Goal: Task Accomplishment & Management: Manage account settings

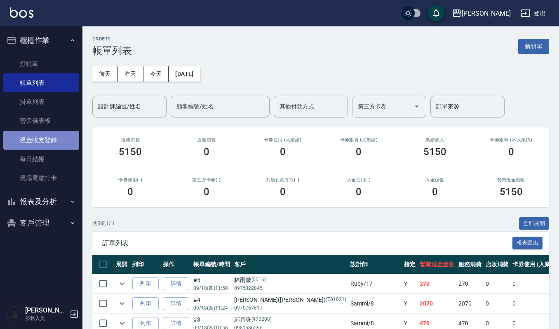
click at [60, 139] on link "現金收支登錄" at bounding box center [41, 140] width 76 height 19
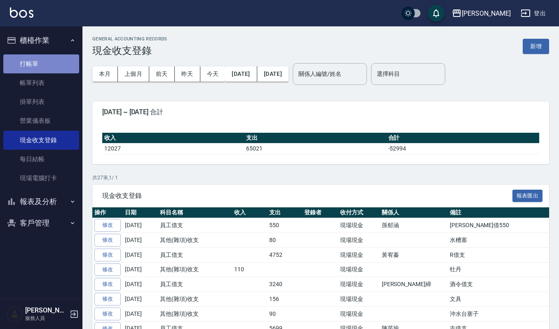
click at [40, 63] on link "打帳單" at bounding box center [41, 63] width 76 height 19
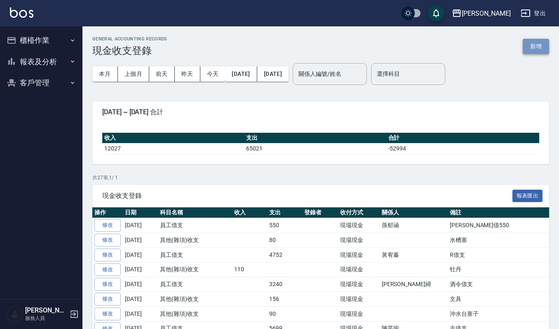
click at [529, 41] on button "新增" at bounding box center [536, 46] width 26 height 15
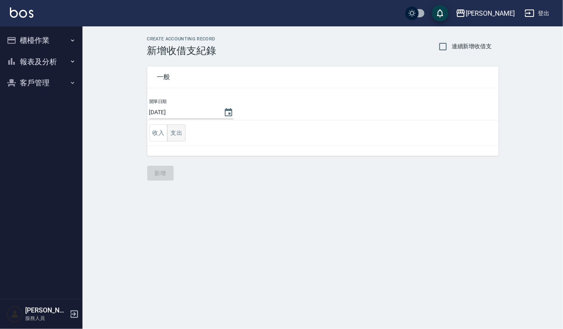
click at [178, 141] on button "支出" at bounding box center [176, 132] width 19 height 17
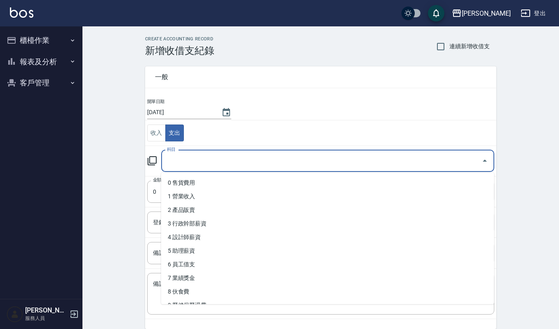
click at [200, 154] on input "科目" at bounding box center [321, 161] width 313 height 14
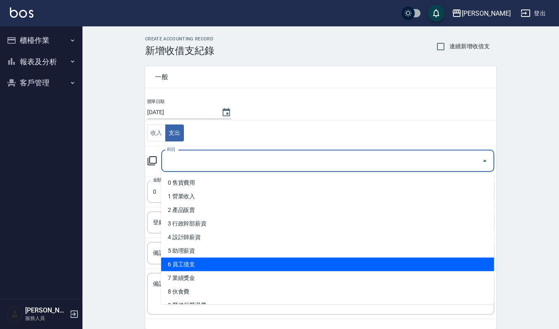
click at [222, 262] on li "6 員工借支" at bounding box center [327, 265] width 333 height 14
type input "6 員工借支"
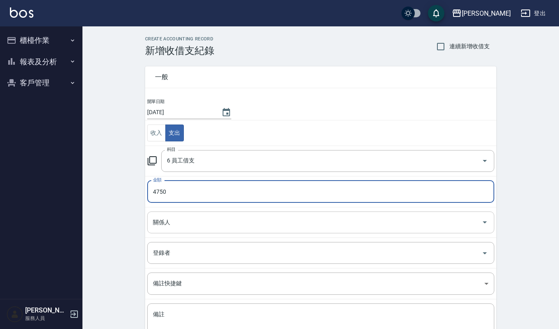
click at [192, 214] on div "關係人" at bounding box center [320, 222] width 347 height 22
type input "4750"
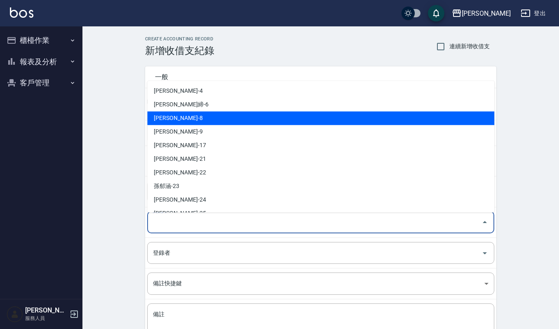
click at [213, 118] on li "李淑英-8" at bounding box center [320, 118] width 347 height 14
type input "李淑英-8"
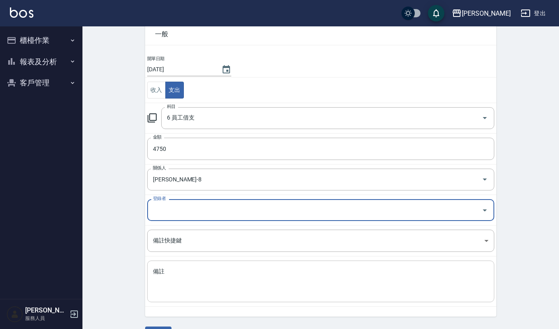
scroll to position [66, 0]
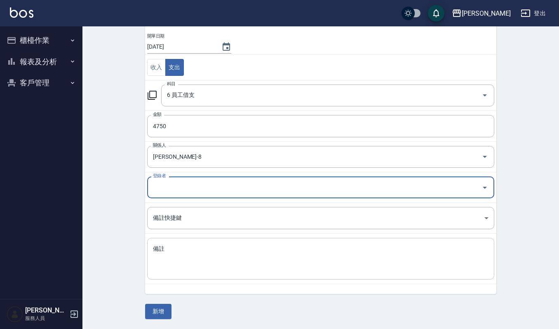
click at [214, 257] on textarea "備註" at bounding box center [321, 259] width 336 height 28
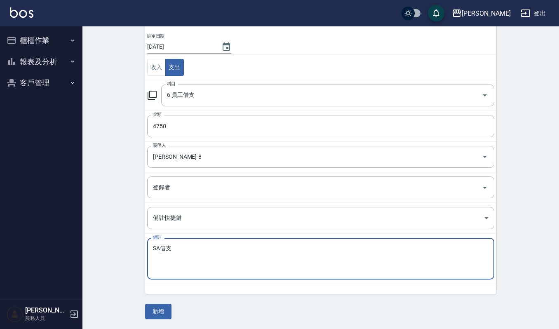
type textarea "SA借支"
click at [172, 315] on div "一般 開單日期 2025/09/18 收入 支出 科目 6 員工借支 科目 金額 4750 金額 關係人 李淑英-8 關係人 登錄者 登錄者 備註快捷鍵 ​ …" at bounding box center [320, 155] width 351 height 328
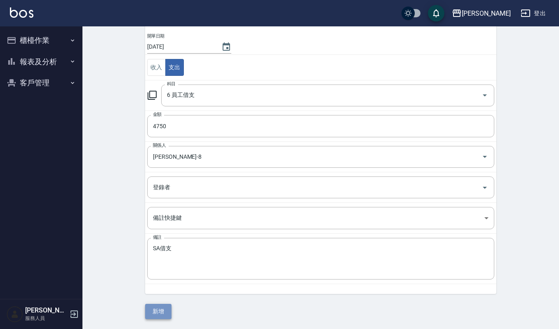
click at [171, 309] on button "新增" at bounding box center [158, 311] width 26 height 15
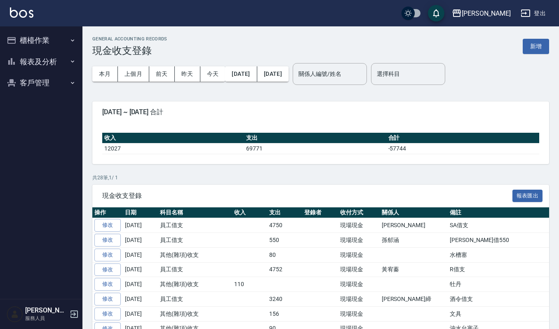
click at [42, 42] on button "櫃檯作業" at bounding box center [41, 40] width 76 height 21
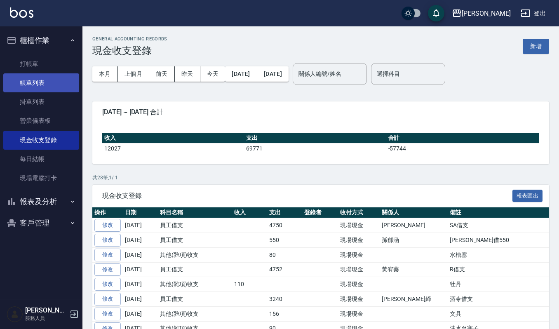
click at [46, 82] on link "帳單列表" at bounding box center [41, 82] width 76 height 19
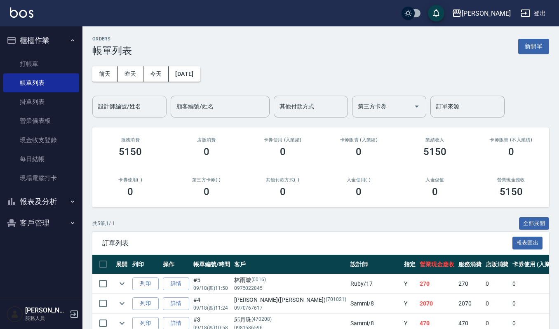
click at [106, 104] on input "設計師編號/姓名" at bounding box center [129, 106] width 67 height 14
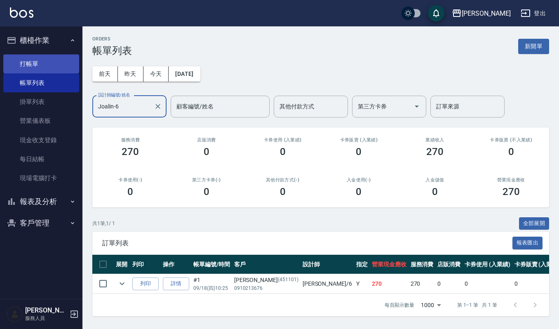
type input "Joalin-6"
click at [42, 65] on link "打帳單" at bounding box center [41, 63] width 76 height 19
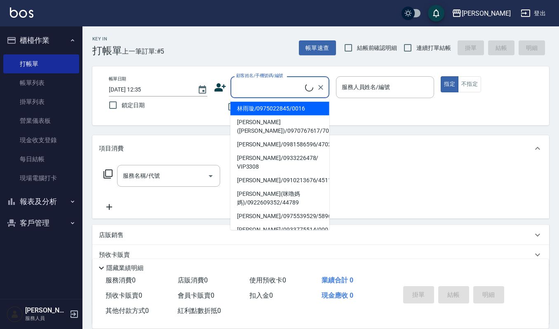
click at [255, 92] on input "顧客姓名/手機號碼/編號" at bounding box center [269, 87] width 71 height 14
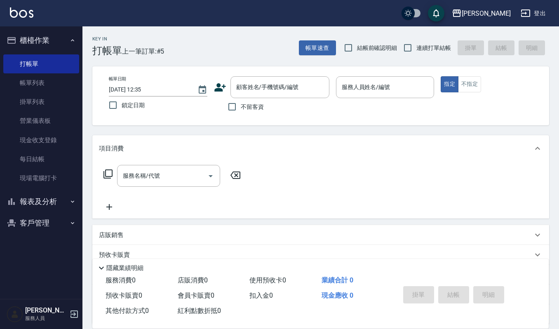
click at [355, 113] on div "帳單日期 2025/09/18 12:35 鎖定日期 顧客姓名/手機號碼/編號 顧客姓名/手機號碼/編號 不留客資 服務人員姓名/編號 服務人員姓名/編號 指…" at bounding box center [320, 95] width 437 height 39
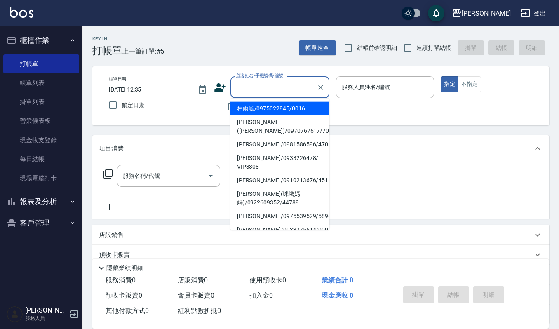
click at [249, 87] on input "顧客姓名/手機號碼/編號" at bounding box center [273, 87] width 79 height 14
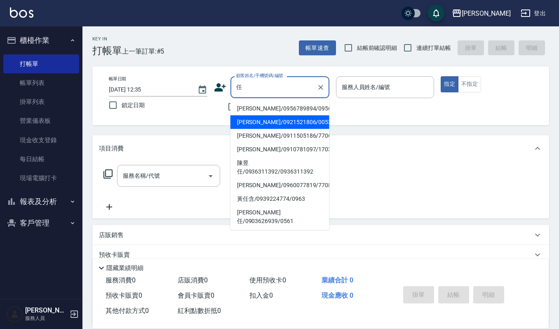
click at [264, 129] on li "任珮淳/0921521806/00531" at bounding box center [279, 122] width 99 height 14
type input "任珮淳/0921521806/00531"
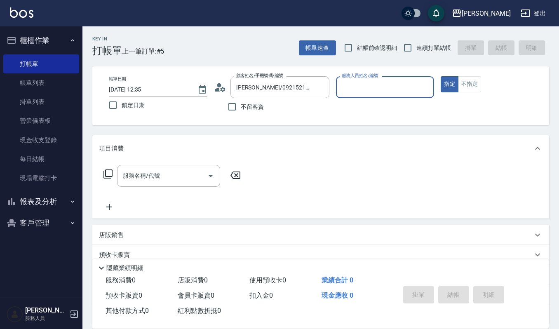
type input "Joalin-6"
drag, startPoint x: 180, startPoint y: 162, endPoint x: 175, endPoint y: 178, distance: 16.8
click at [178, 172] on div "服務名稱/代號 服務名稱/代號" at bounding box center [320, 190] width 457 height 57
click at [175, 178] on input "服務名稱/代號" at bounding box center [162, 176] width 83 height 14
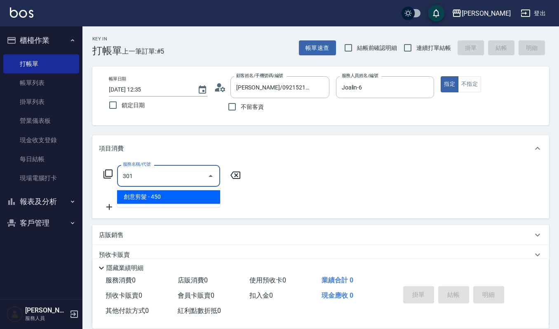
type input "創意剪髮(301)"
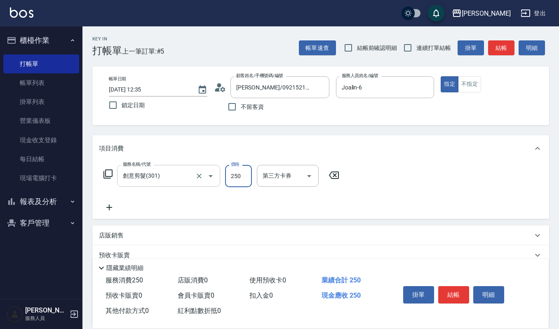
type input "250"
click at [457, 289] on button "結帳" at bounding box center [453, 294] width 31 height 17
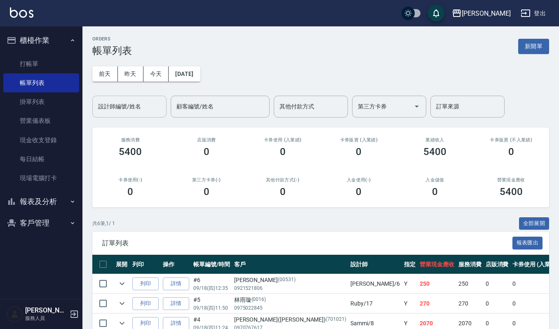
click at [149, 110] on input "設計師編號/姓名" at bounding box center [129, 106] width 67 height 14
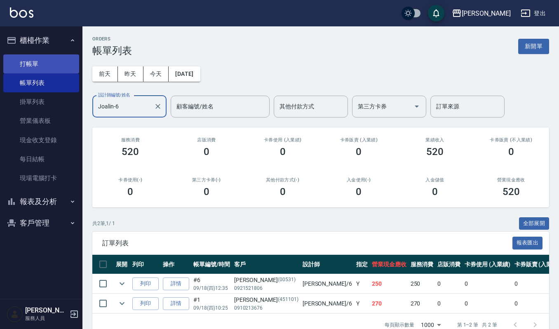
type input "Joalin-6"
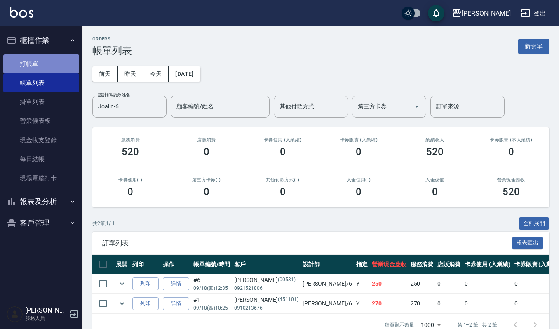
click at [57, 61] on link "打帳單" at bounding box center [41, 63] width 76 height 19
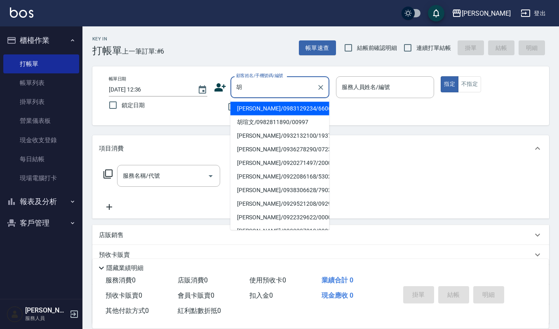
click at [258, 117] on li "胡瑄文/0982811890/00997" at bounding box center [279, 122] width 99 height 14
type input "胡瑄文/0982811890/00997"
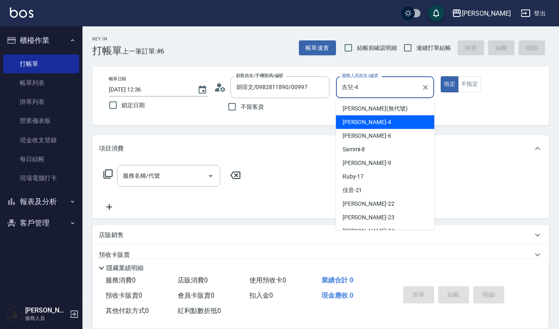
click at [370, 90] on input "吉兒-4" at bounding box center [379, 87] width 79 height 14
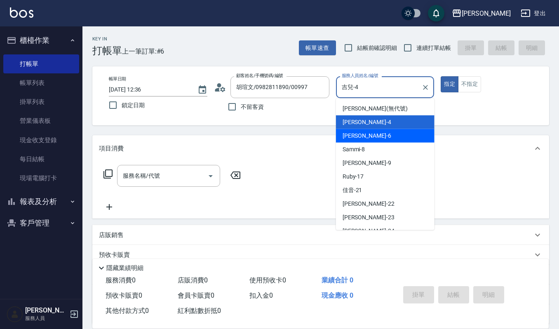
click at [383, 141] on div "Joalin -6" at bounding box center [385, 136] width 99 height 14
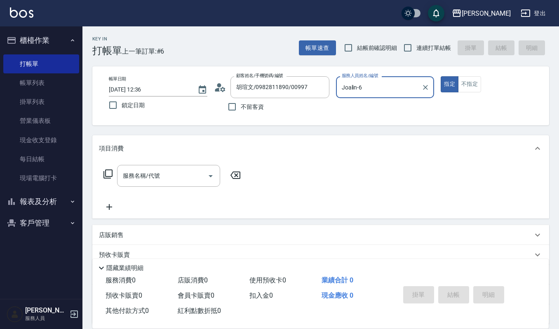
click at [373, 82] on input "Joalin-6" at bounding box center [379, 87] width 79 height 14
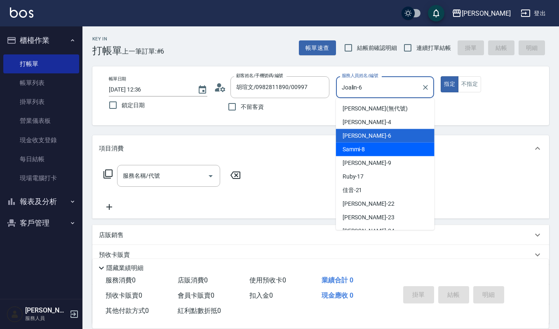
click at [385, 151] on div "Sammi -8" at bounding box center [385, 150] width 99 height 14
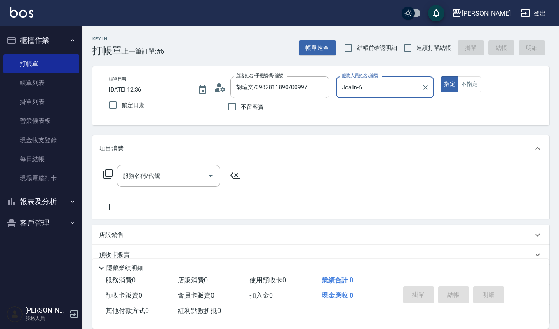
type input "Sammi-8"
click at [469, 81] on button "不指定" at bounding box center [469, 84] width 23 height 16
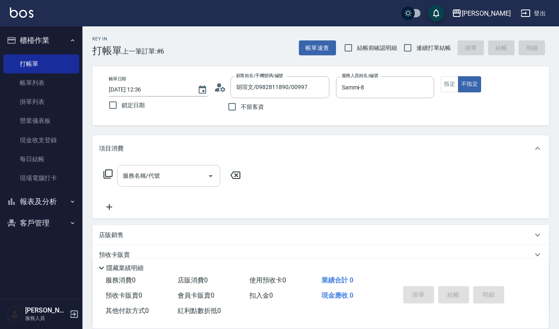
click at [154, 174] on div "服務名稱/代號 服務名稱/代號" at bounding box center [168, 176] width 103 height 22
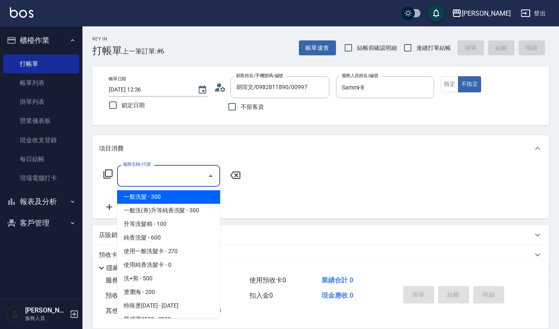
click at [160, 198] on span "一般洗髮 - 300" at bounding box center [168, 197] width 103 height 14
type input "一般洗髮(101)"
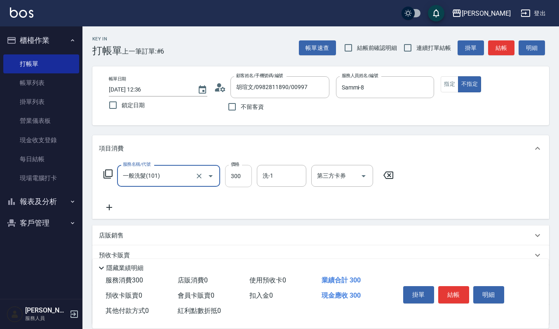
click at [244, 176] on input "300" at bounding box center [238, 176] width 27 height 22
type input "270"
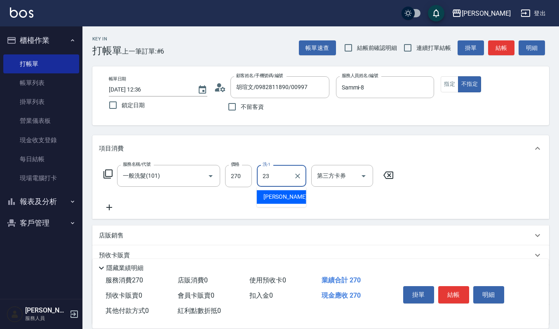
type input "郁涵-23"
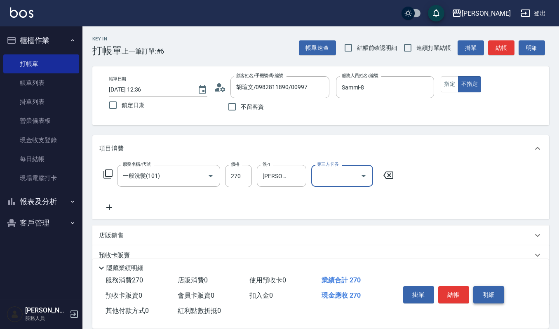
click at [478, 297] on button "明細" at bounding box center [488, 294] width 31 height 17
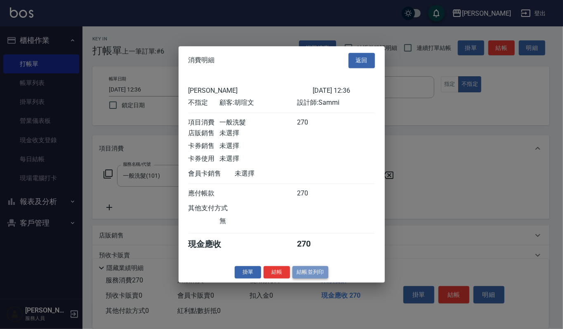
click at [306, 275] on button "結帳並列印" at bounding box center [310, 272] width 36 height 13
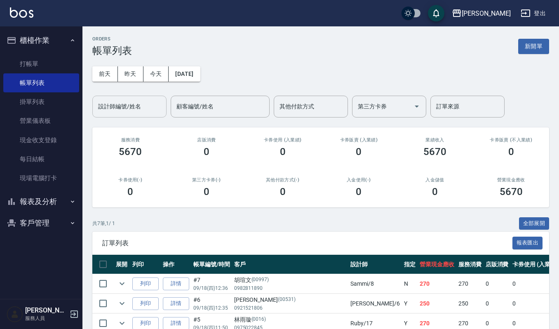
click at [143, 109] on input "設計師編號/姓名" at bounding box center [129, 106] width 67 height 14
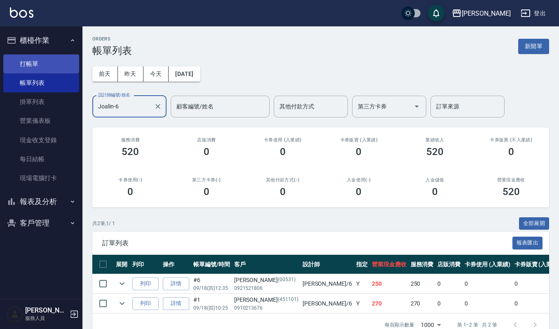
type input "Joalin-6"
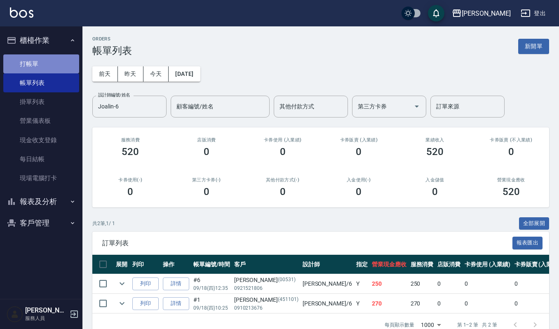
click at [58, 61] on link "打帳單" at bounding box center [41, 63] width 76 height 19
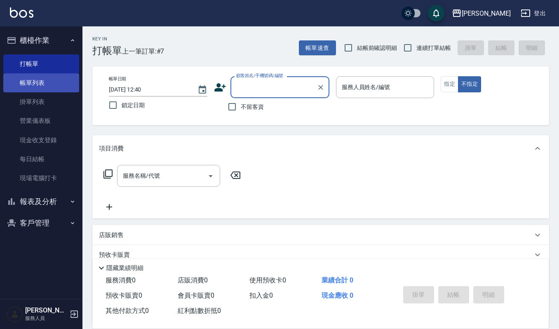
click at [50, 81] on link "帳單列表" at bounding box center [41, 82] width 76 height 19
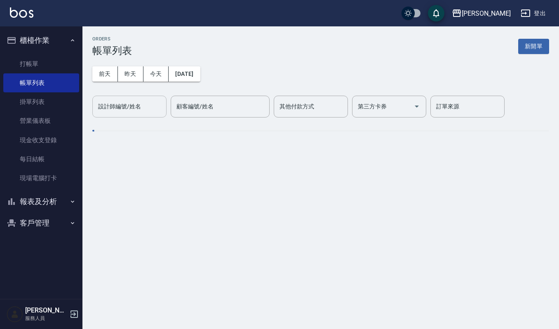
click at [138, 110] on input "設計師編號/姓名" at bounding box center [129, 106] width 67 height 14
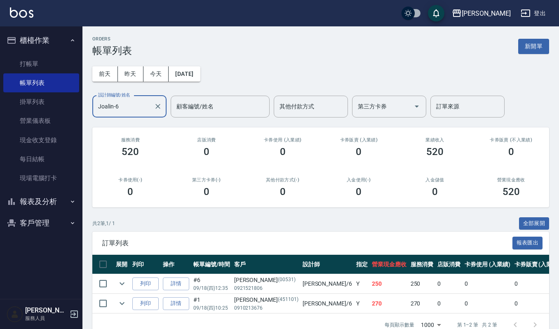
type input "Joalin-6"
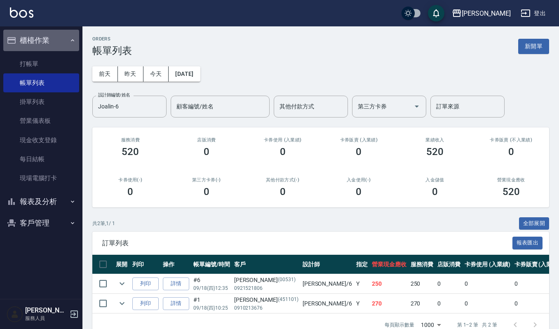
click at [63, 43] on button "櫃檯作業" at bounding box center [41, 40] width 76 height 21
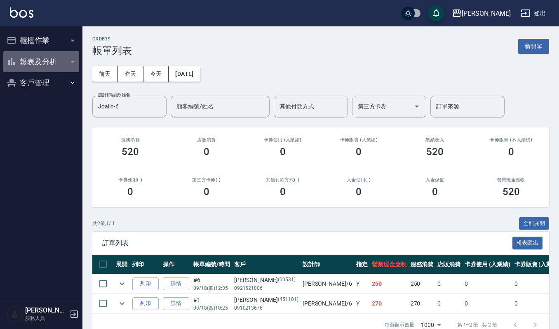
click at [49, 63] on button "報表及分析" at bounding box center [41, 61] width 76 height 21
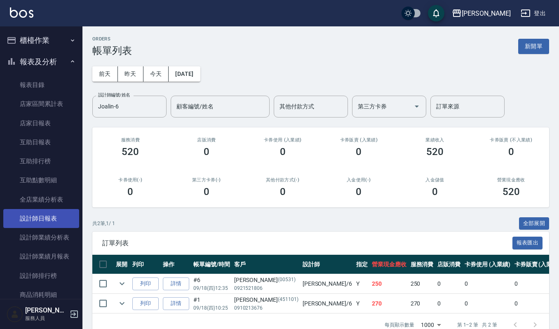
click at [55, 216] on link "設計師日報表" at bounding box center [41, 218] width 76 height 19
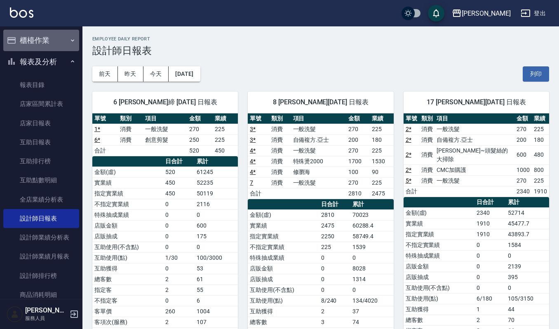
click at [54, 40] on button "櫃檯作業" at bounding box center [41, 40] width 76 height 21
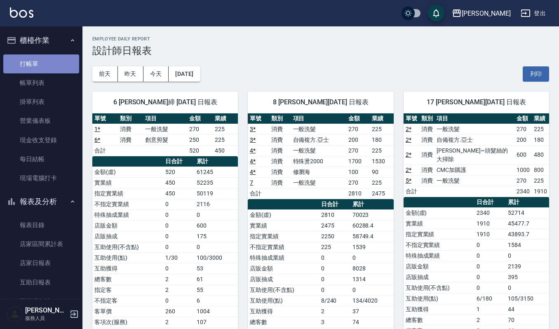
click at [52, 63] on link "打帳單" at bounding box center [41, 63] width 76 height 19
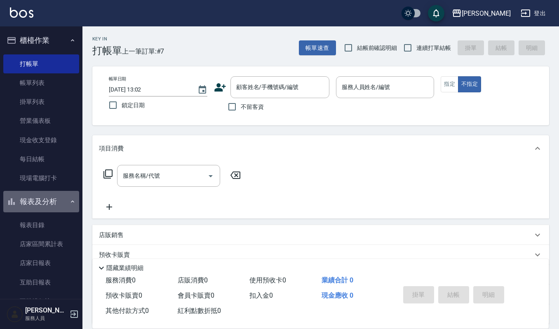
click at [58, 202] on button "報表及分析" at bounding box center [41, 201] width 76 height 21
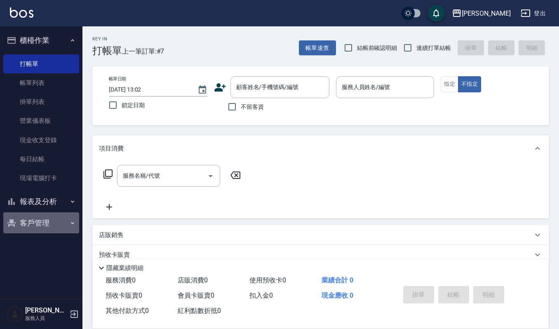
click at [48, 220] on button "客戶管理" at bounding box center [41, 222] width 76 height 21
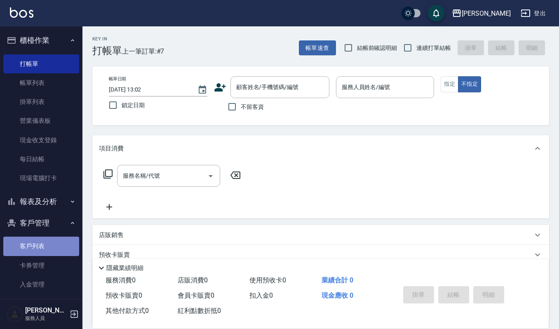
click at [48, 247] on link "客戶列表" at bounding box center [41, 246] width 76 height 19
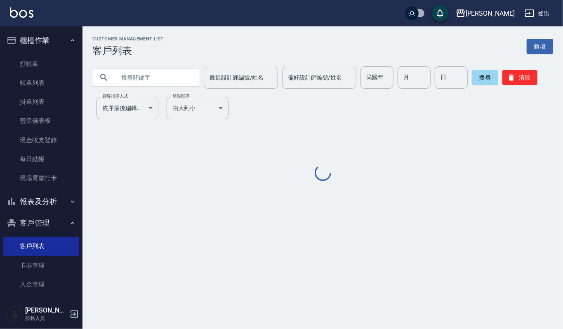
drag, startPoint x: 177, startPoint y: 74, endPoint x: 182, endPoint y: 87, distance: 13.3
click at [177, 74] on input "text" at bounding box center [153, 77] width 77 height 22
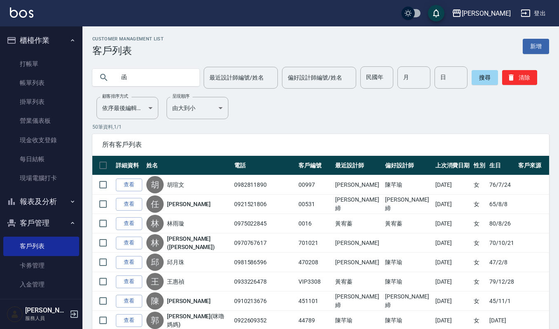
type input "函"
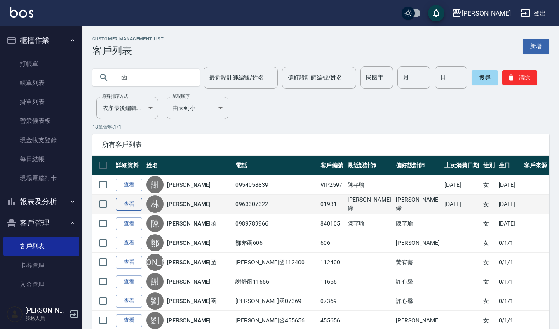
click at [126, 205] on link "查看" at bounding box center [129, 204] width 26 height 13
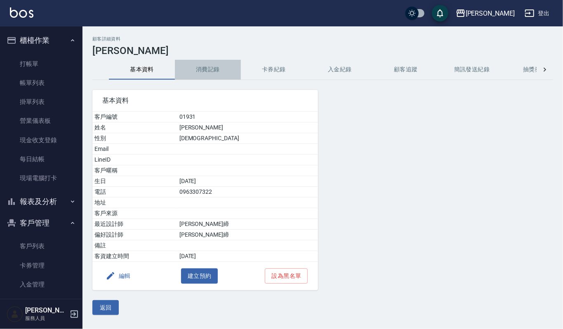
click at [211, 74] on button "消費記錄" at bounding box center [208, 70] width 66 height 20
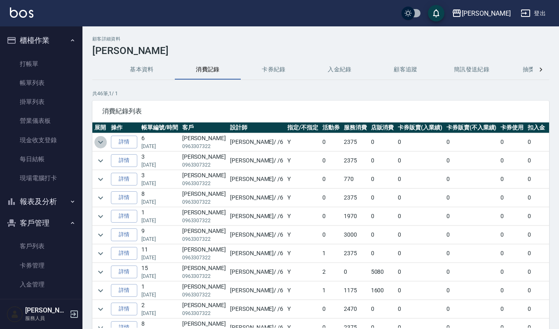
click at [101, 141] on icon "expand row" at bounding box center [101, 142] width 10 height 10
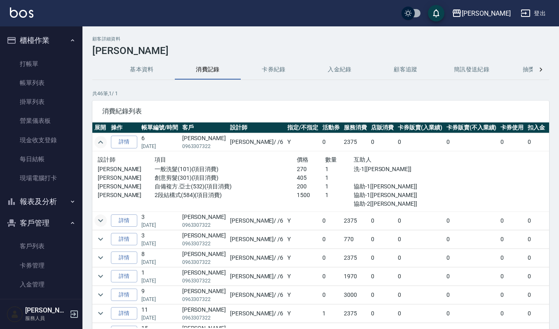
click at [103, 221] on icon "expand row" at bounding box center [101, 221] width 10 height 10
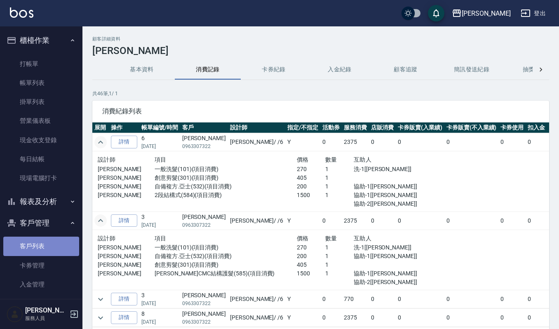
click at [48, 246] on link "客戶列表" at bounding box center [41, 246] width 76 height 19
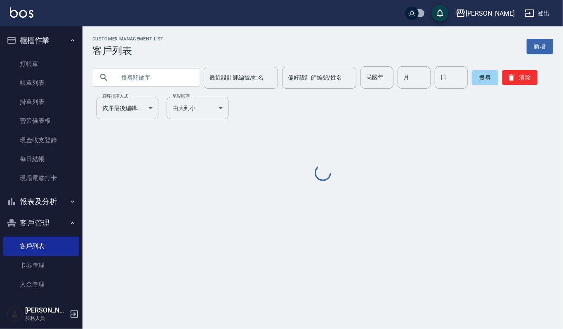
click at [167, 85] on input "text" at bounding box center [153, 77] width 77 height 22
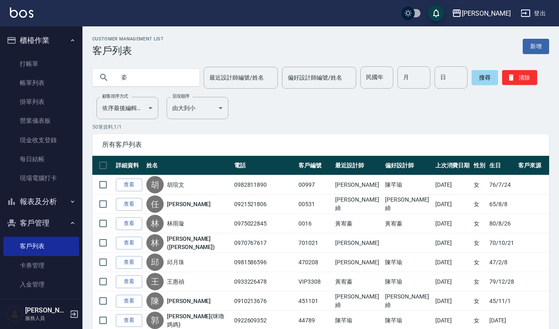
type input "姿"
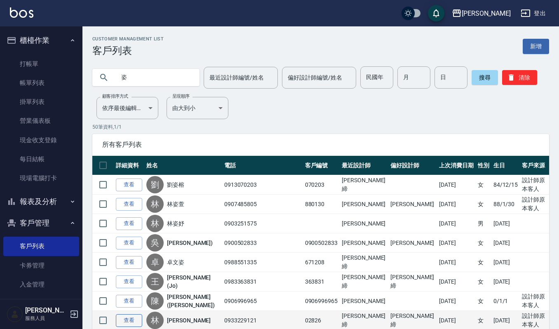
click at [128, 319] on link "查看" at bounding box center [129, 320] width 26 height 13
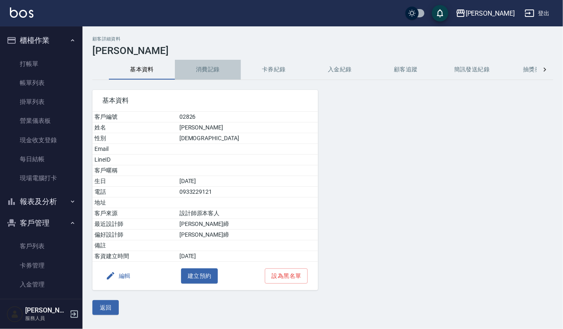
click at [209, 68] on button "消費記錄" at bounding box center [208, 70] width 66 height 20
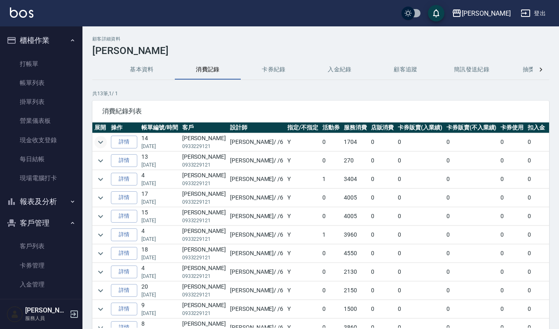
click at [100, 145] on icon "expand row" at bounding box center [101, 142] width 10 height 10
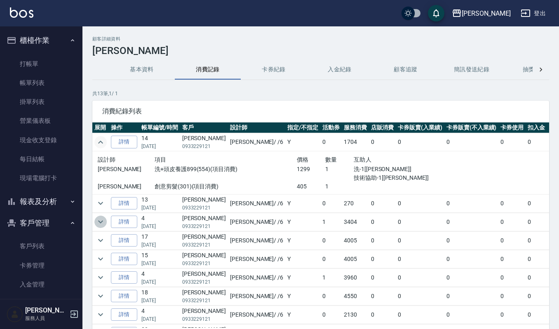
click at [101, 221] on icon "expand row" at bounding box center [101, 222] width 10 height 10
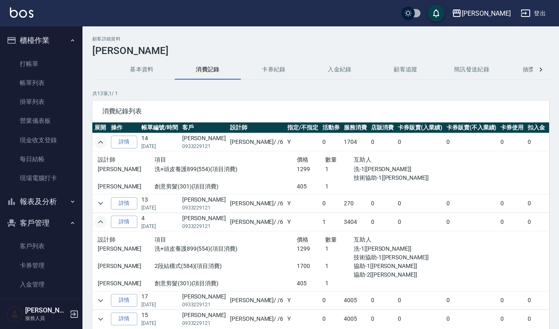
click at [101, 221] on icon "expand row" at bounding box center [101, 222] width 10 height 10
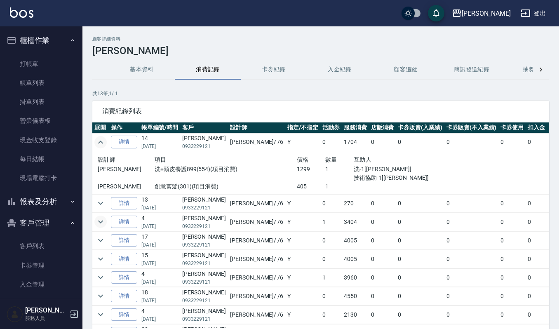
click at [102, 226] on icon "expand row" at bounding box center [101, 222] width 10 height 10
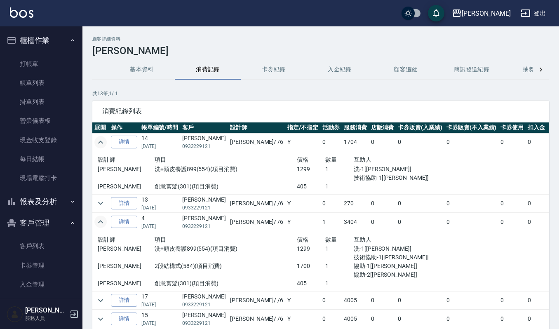
click at [102, 226] on icon "expand row" at bounding box center [101, 222] width 10 height 10
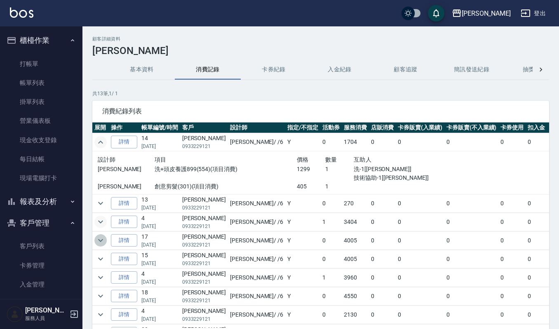
click at [103, 241] on icon "expand row" at bounding box center [101, 240] width 10 height 10
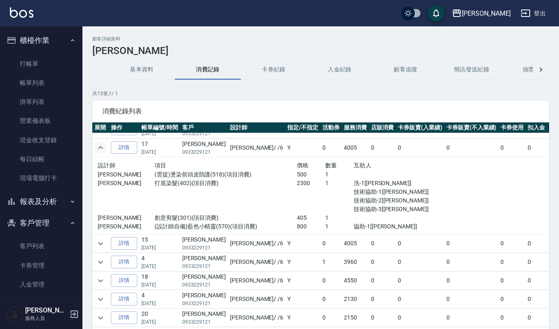
scroll to position [96, 0]
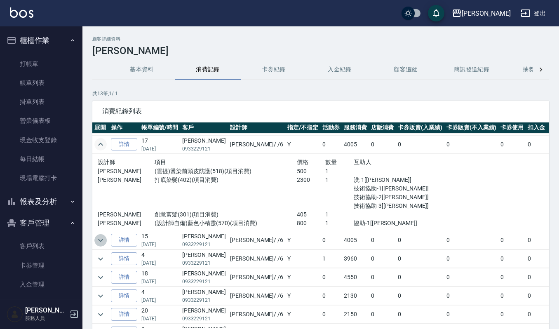
click at [100, 241] on icon "expand row" at bounding box center [101, 240] width 10 height 10
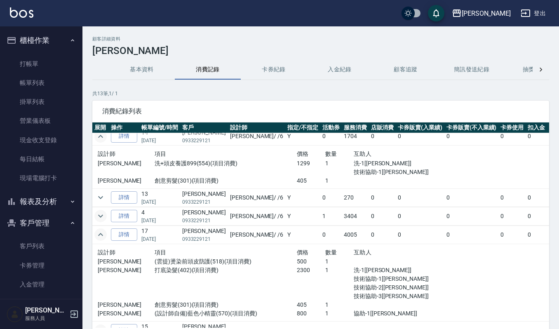
scroll to position [0, 0]
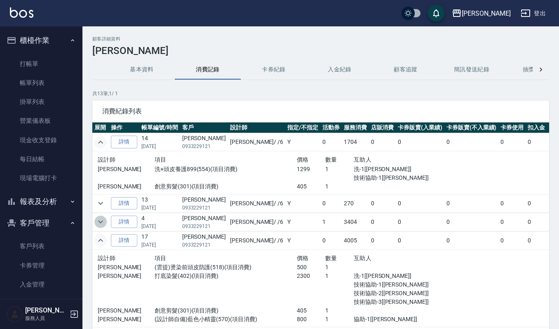
click at [104, 221] on icon "expand row" at bounding box center [101, 222] width 10 height 10
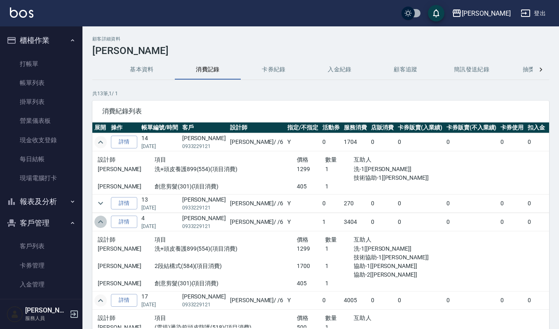
click at [104, 221] on icon "expand row" at bounding box center [101, 222] width 10 height 10
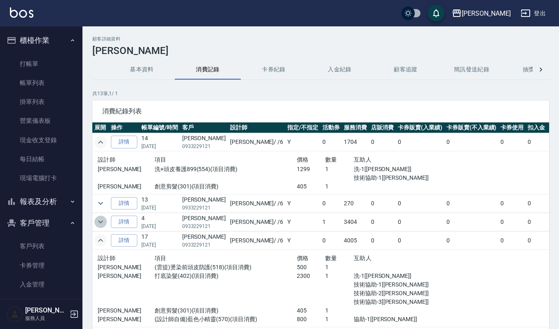
click at [101, 222] on icon "expand row" at bounding box center [101, 222] width 10 height 10
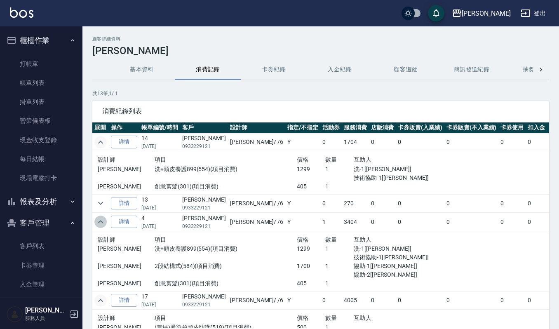
click at [101, 222] on icon "expand row" at bounding box center [100, 221] width 5 height 3
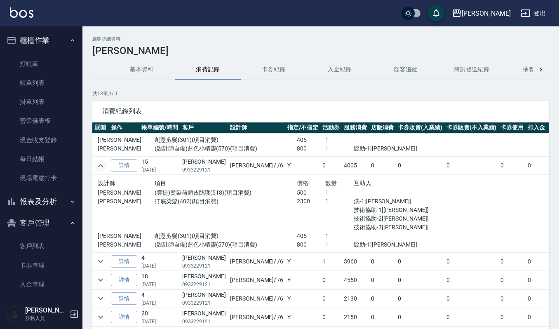
scroll to position [181, 0]
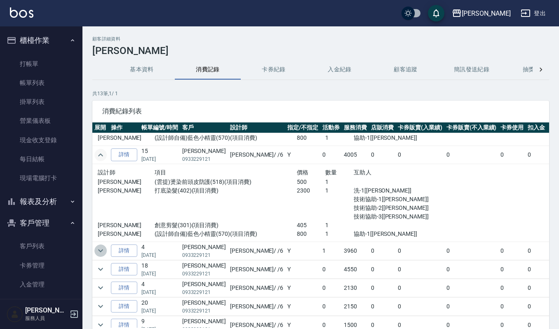
click at [101, 252] on icon "expand row" at bounding box center [100, 250] width 5 height 3
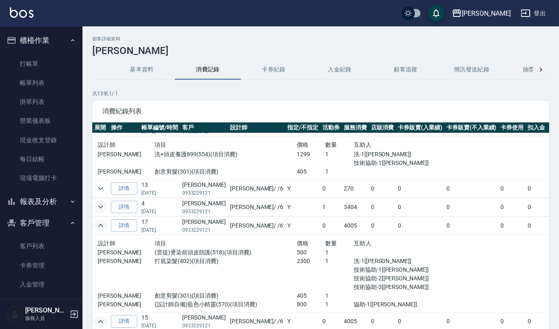
scroll to position [0, 0]
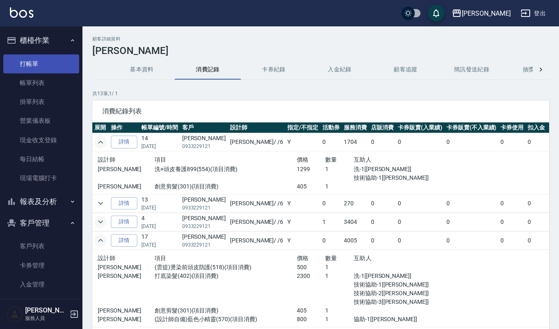
click at [50, 68] on link "打帳單" at bounding box center [41, 63] width 76 height 19
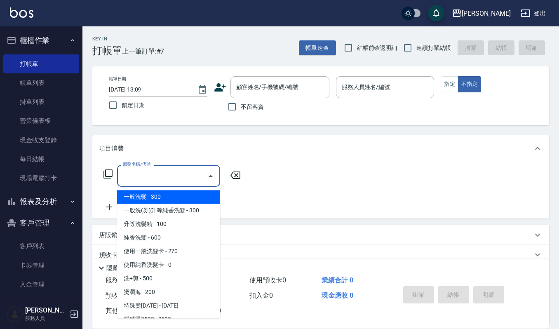
click at [180, 181] on input "服務名稱/代號" at bounding box center [162, 176] width 83 height 14
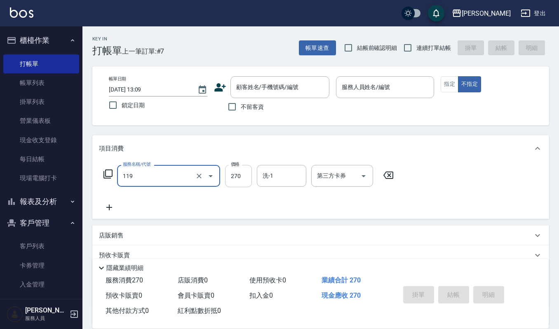
type input "使用一般洗髮卡(119)"
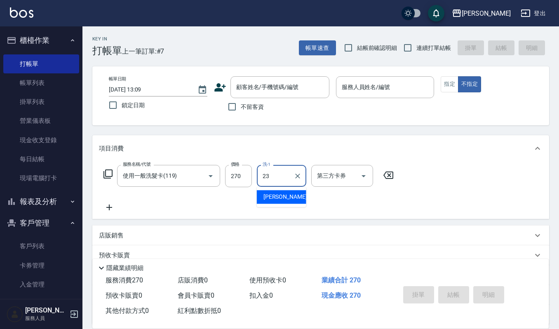
type input "郁涵-23"
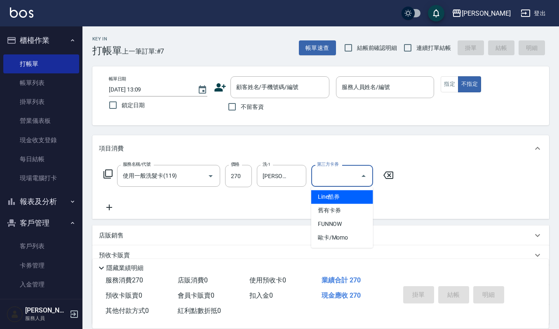
drag, startPoint x: 332, startPoint y: 177, endPoint x: 332, endPoint y: 185, distance: 8.3
click at [332, 177] on input "第三方卡券" at bounding box center [336, 176] width 42 height 14
click at [332, 207] on span "舊有卡券" at bounding box center [342, 211] width 62 height 14
type input "舊有卡券"
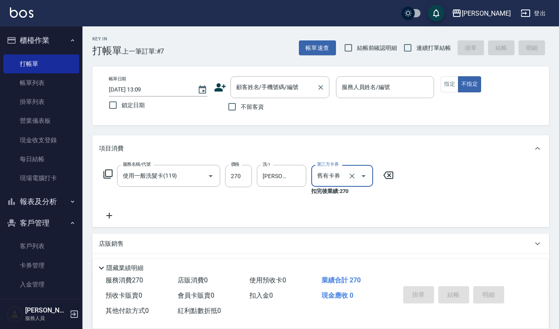
drag, startPoint x: 286, startPoint y: 77, endPoint x: 284, endPoint y: 85, distance: 7.8
click at [284, 85] on div "顧客姓名/手機號碼/編號" at bounding box center [279, 87] width 99 height 22
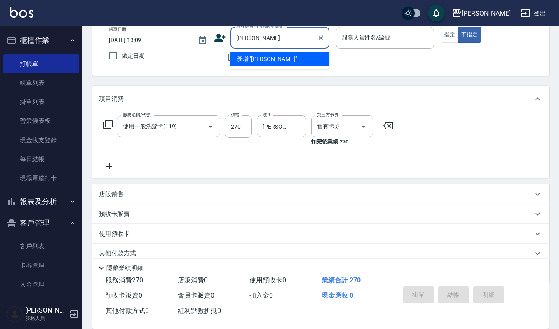
scroll to position [55, 0]
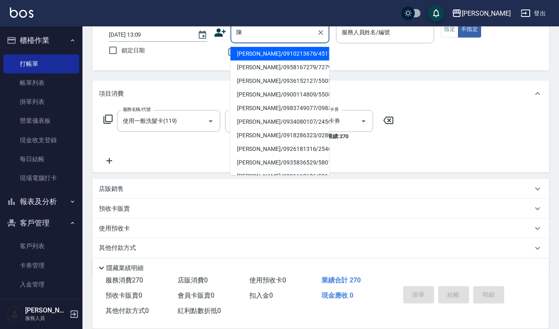
click at [289, 92] on li "陳林琇媚/0900114809/550818" at bounding box center [279, 95] width 99 height 14
type input "陳林琇媚/0900114809/550818"
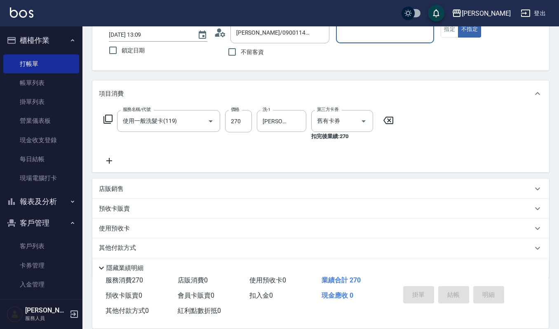
type input "Sammi-8"
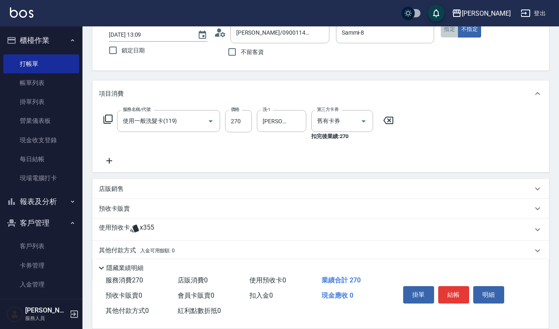
click at [452, 32] on button "指定" at bounding box center [450, 29] width 18 height 16
click at [459, 293] on button "結帳" at bounding box center [453, 294] width 31 height 17
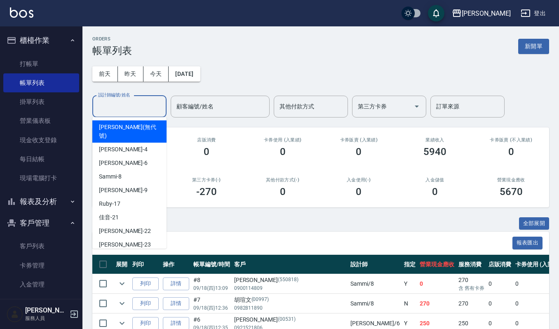
click at [139, 111] on input "設計師編號/姓名" at bounding box center [129, 106] width 67 height 14
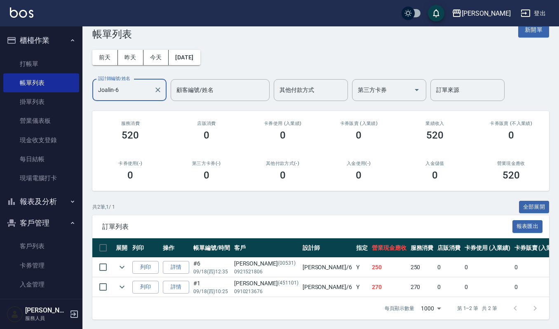
scroll to position [26, 0]
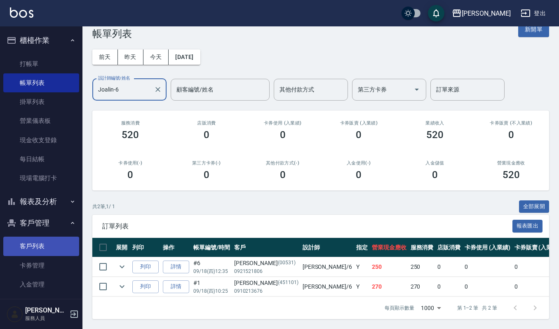
type input "Joalin-6"
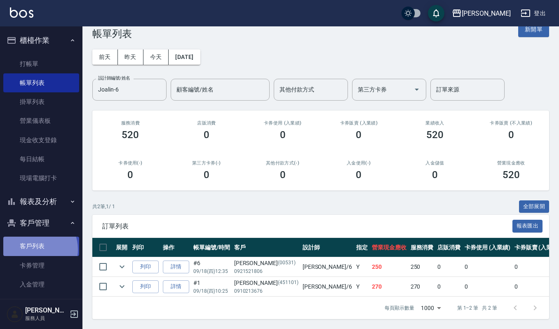
click at [34, 249] on link "客戶列表" at bounding box center [41, 246] width 76 height 19
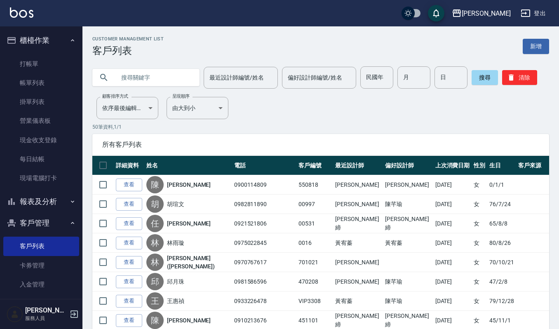
click at [177, 81] on input "text" at bounding box center [153, 77] width 77 height 22
type input "伊"
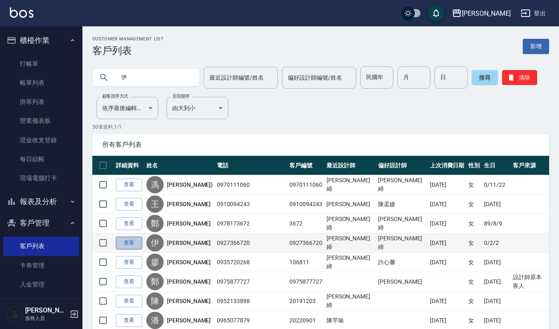
click at [131, 242] on link "查看" at bounding box center [129, 243] width 26 height 13
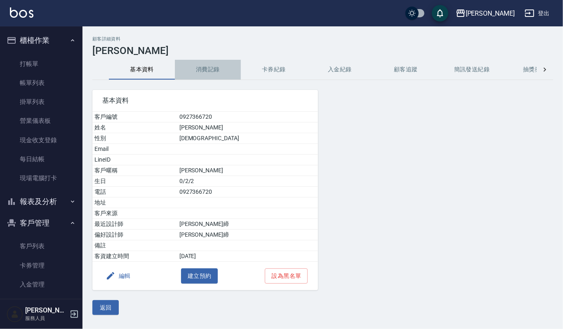
click at [213, 72] on button "消費記錄" at bounding box center [208, 70] width 66 height 20
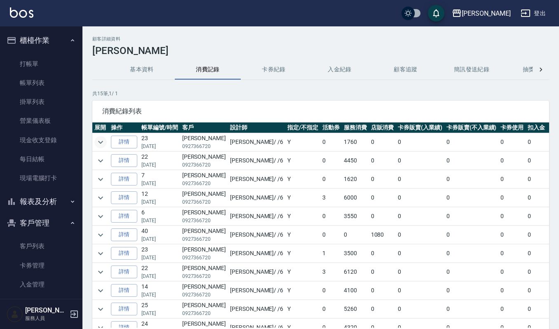
click at [96, 142] on icon "expand row" at bounding box center [101, 142] width 10 height 10
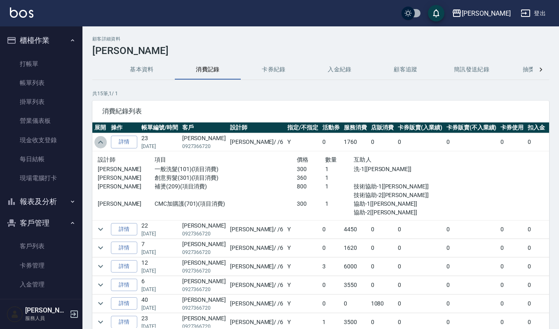
click at [101, 147] on icon "expand row" at bounding box center [101, 142] width 10 height 10
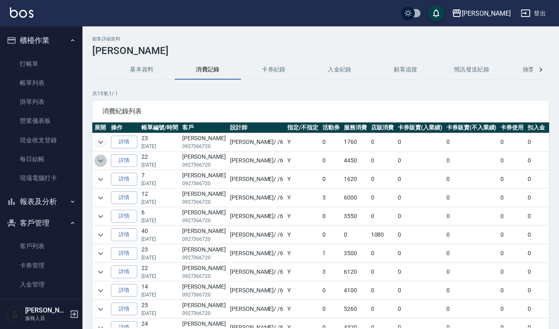
click at [98, 164] on icon "expand row" at bounding box center [101, 161] width 10 height 10
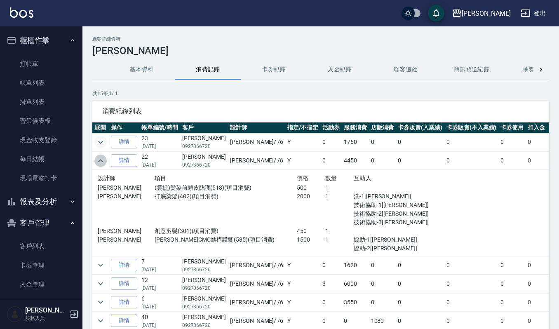
click at [99, 162] on icon "expand row" at bounding box center [100, 160] width 5 height 3
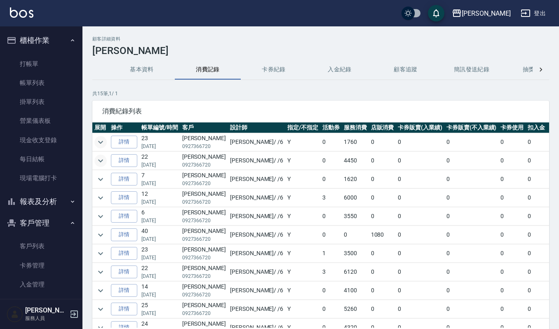
click at [58, 52] on ul "打帳單 帳單列表 掛單列表 營業儀表板 現金收支登錄 每日結帳 現場電腦打卡" at bounding box center [41, 121] width 76 height 140
click at [40, 57] on link "打帳單" at bounding box center [41, 63] width 76 height 19
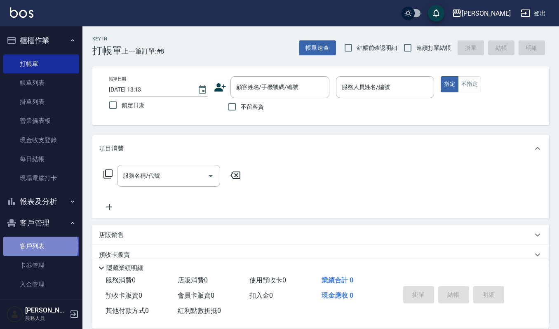
click at [40, 246] on link "客戶列表" at bounding box center [41, 246] width 76 height 19
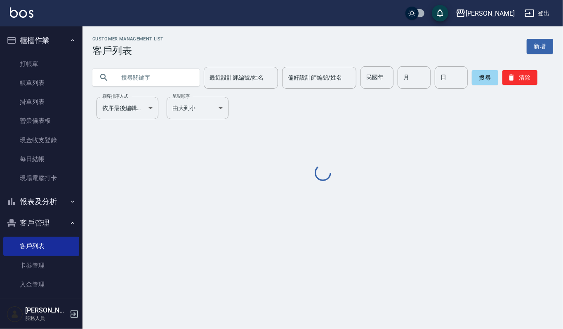
click at [153, 75] on input "text" at bounding box center [153, 77] width 77 height 22
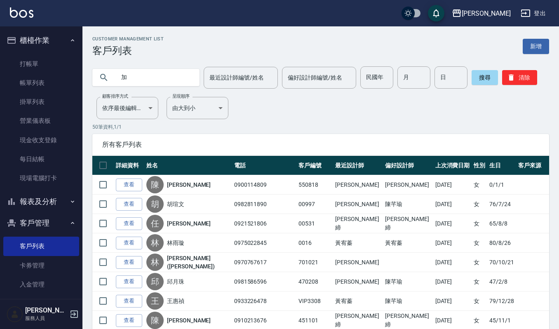
type input "佳"
click at [157, 78] on input "嘉" at bounding box center [153, 77] width 77 height 22
type input "嘉"
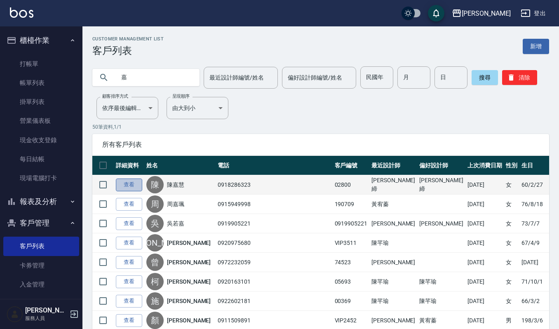
click at [133, 184] on link "查看" at bounding box center [129, 184] width 26 height 13
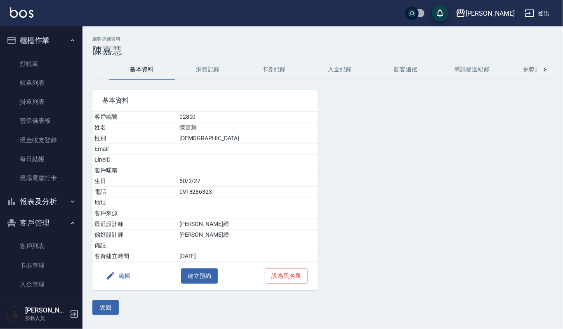
click at [210, 72] on button "消費記錄" at bounding box center [208, 70] width 66 height 20
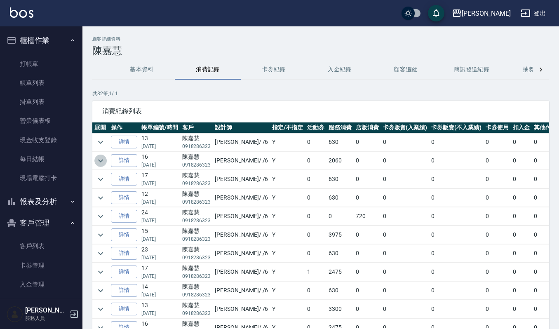
click at [99, 164] on icon "expand row" at bounding box center [101, 161] width 10 height 10
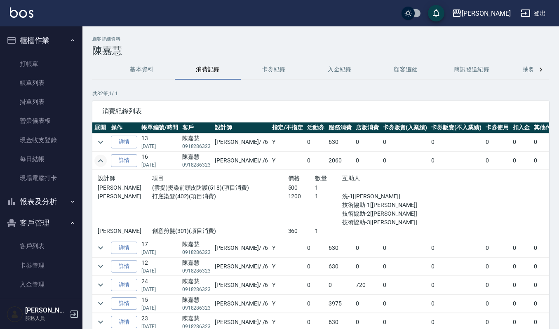
click at [100, 158] on icon "expand row" at bounding box center [101, 161] width 10 height 10
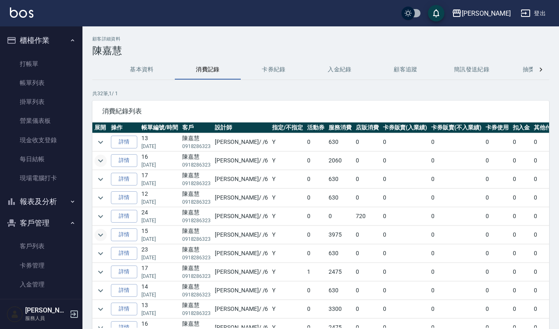
click at [106, 237] on button "expand row" at bounding box center [100, 235] width 12 height 12
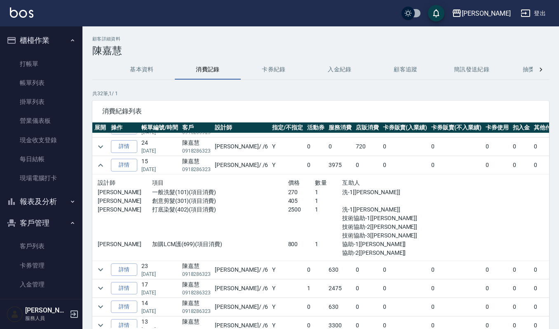
scroll to position [83, 0]
